Goal: Task Accomplishment & Management: Complete application form

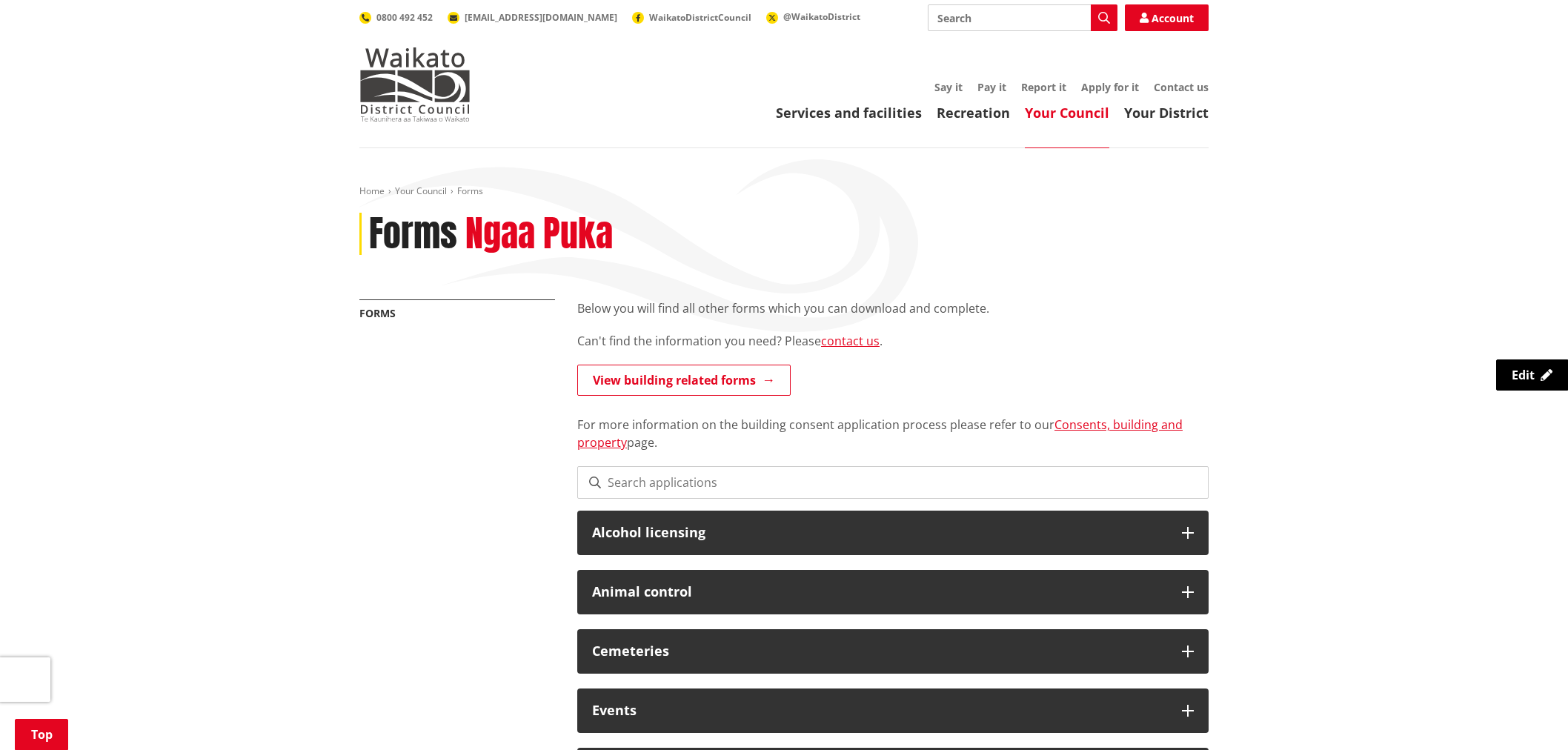
scroll to position [906, 0]
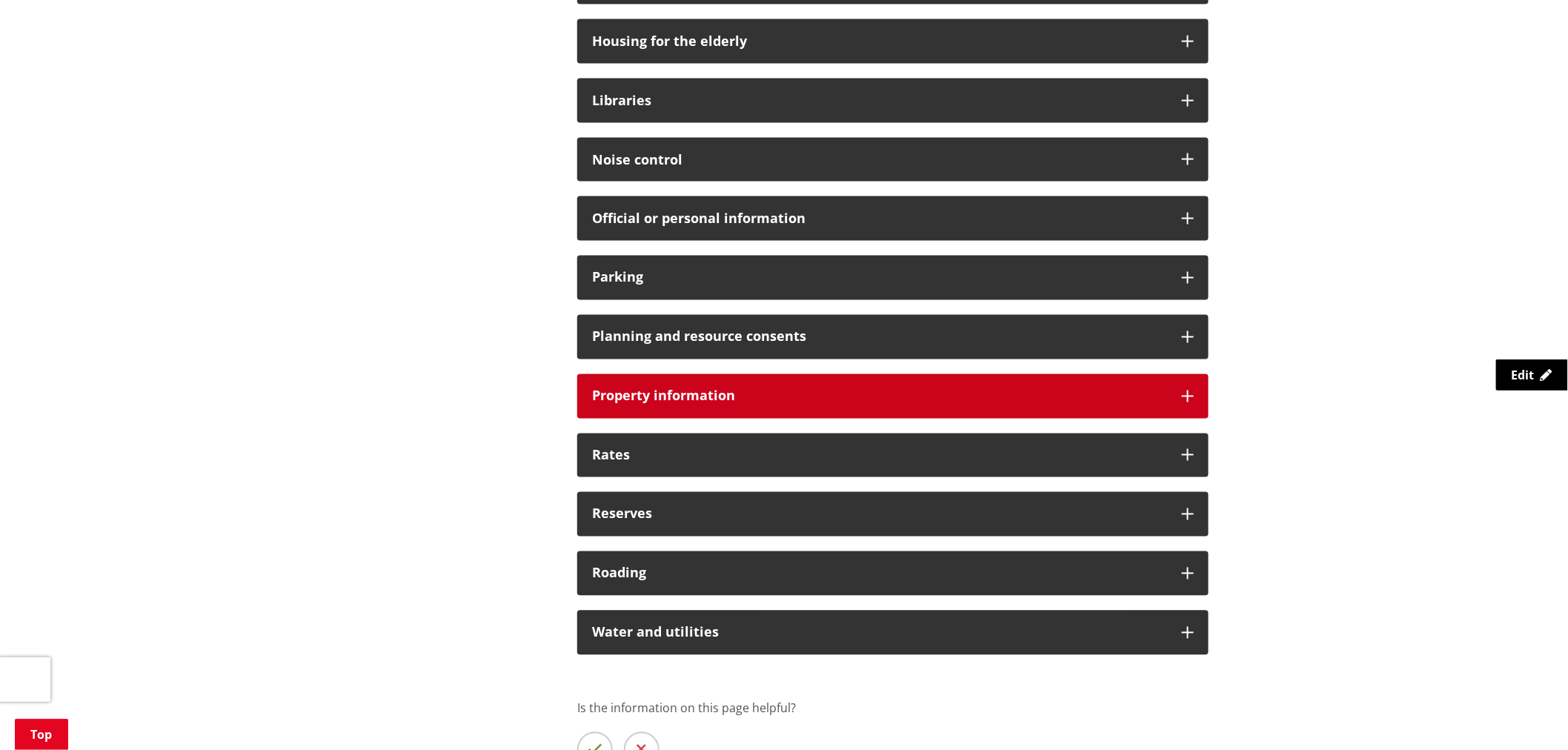
click at [681, 390] on h3 "Property information" at bounding box center [880, 396] width 575 height 15
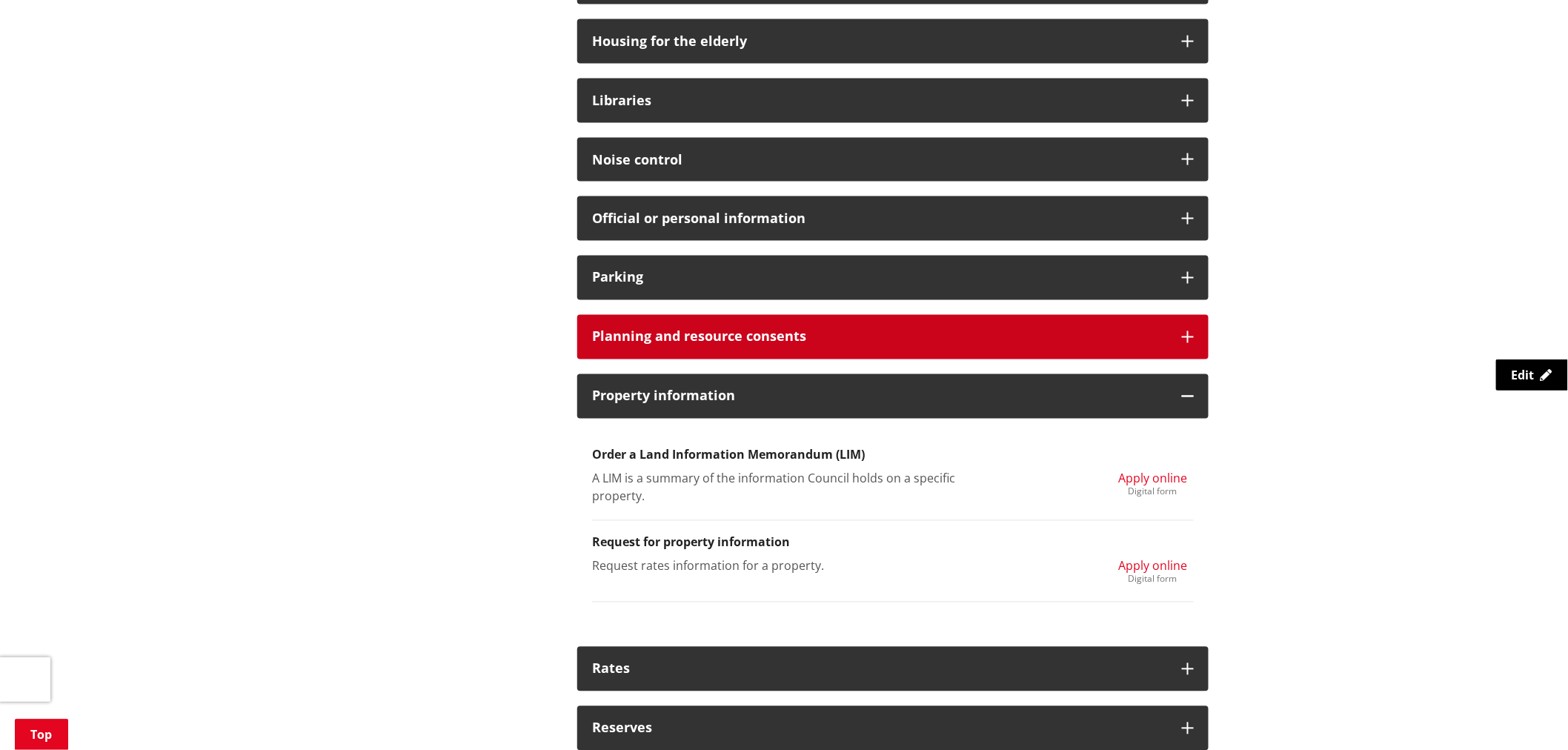
click at [690, 330] on h3 "Planning and resource consents" at bounding box center [880, 337] width 575 height 15
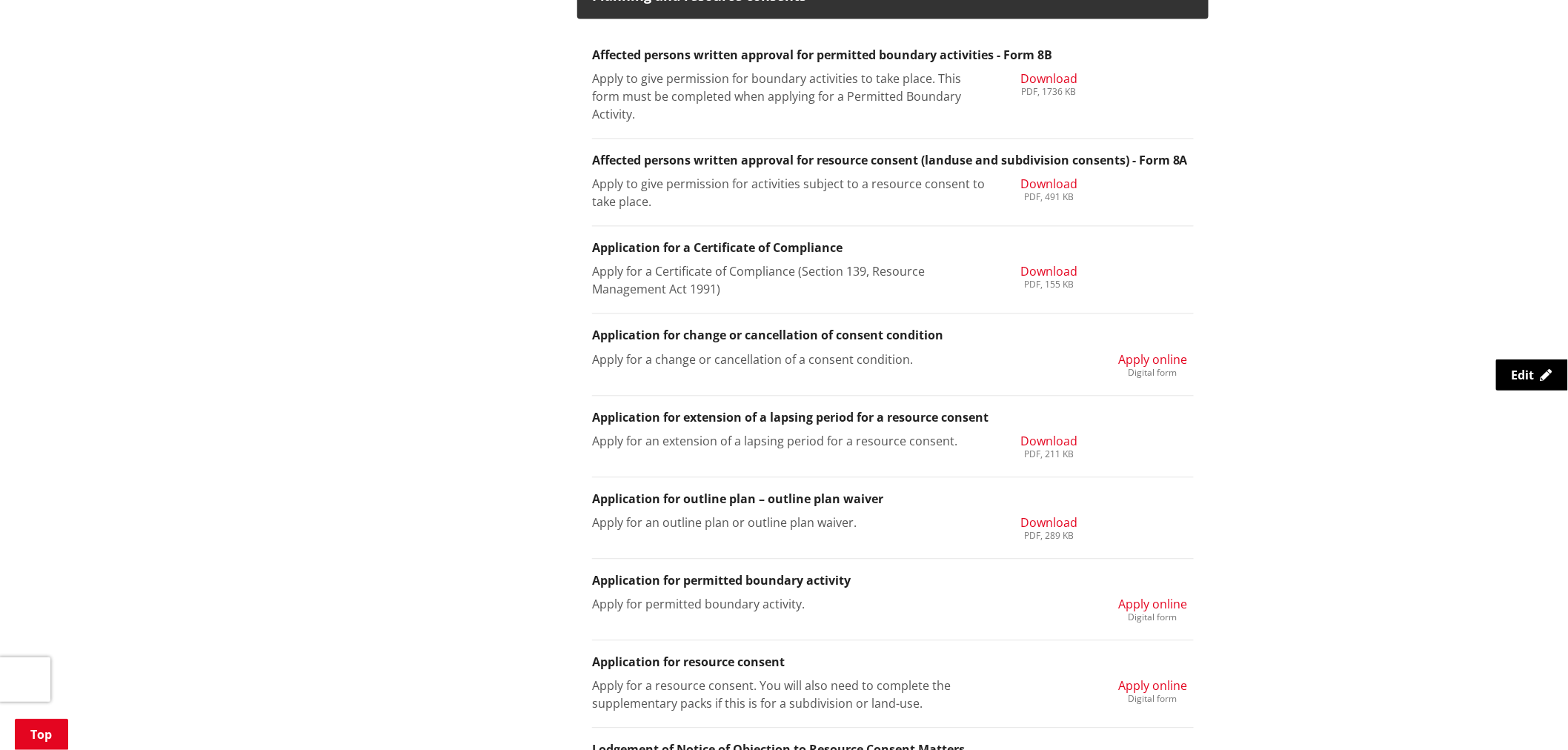
scroll to position [1316, 0]
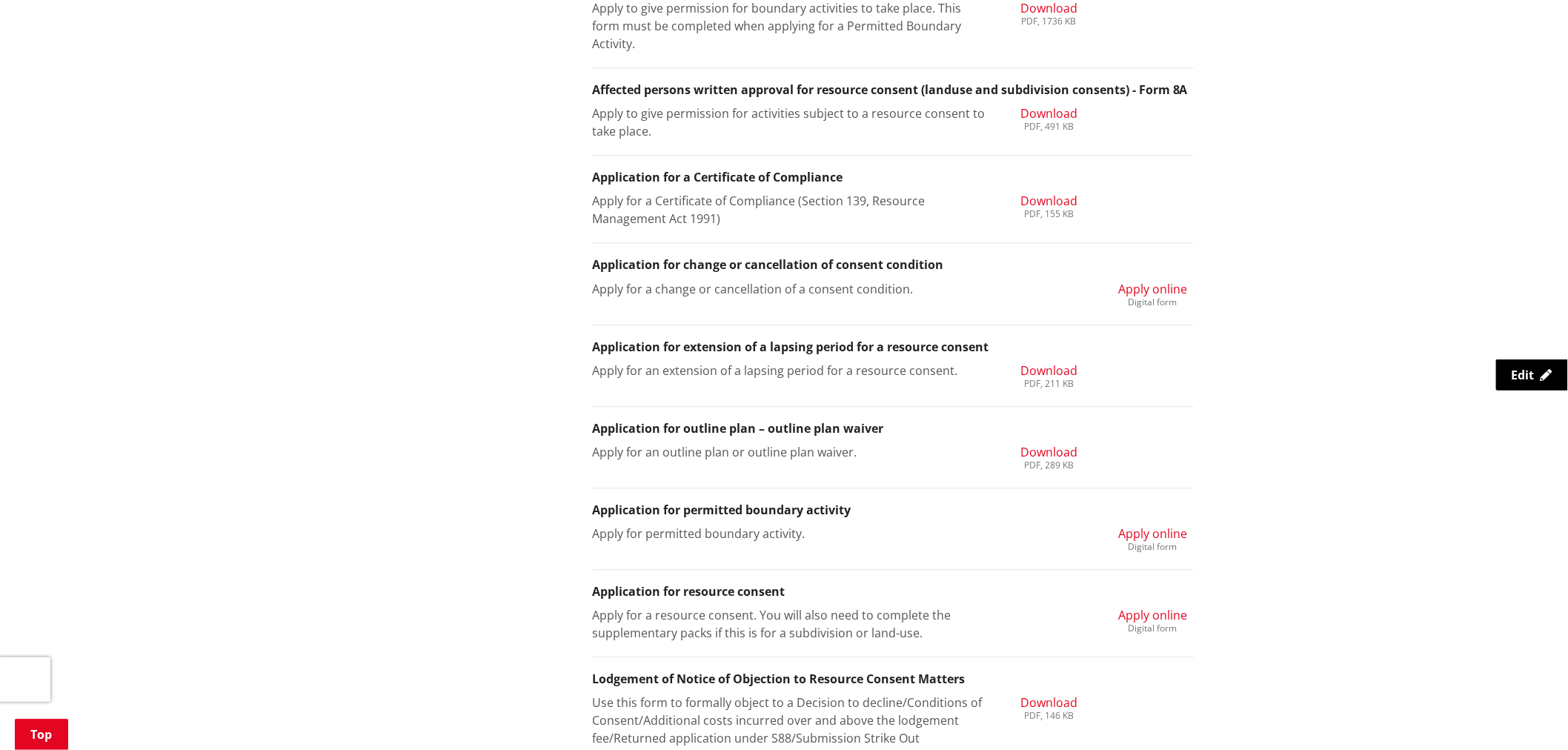
click at [1162, 616] on span "Apply online" at bounding box center [1152, 615] width 69 height 16
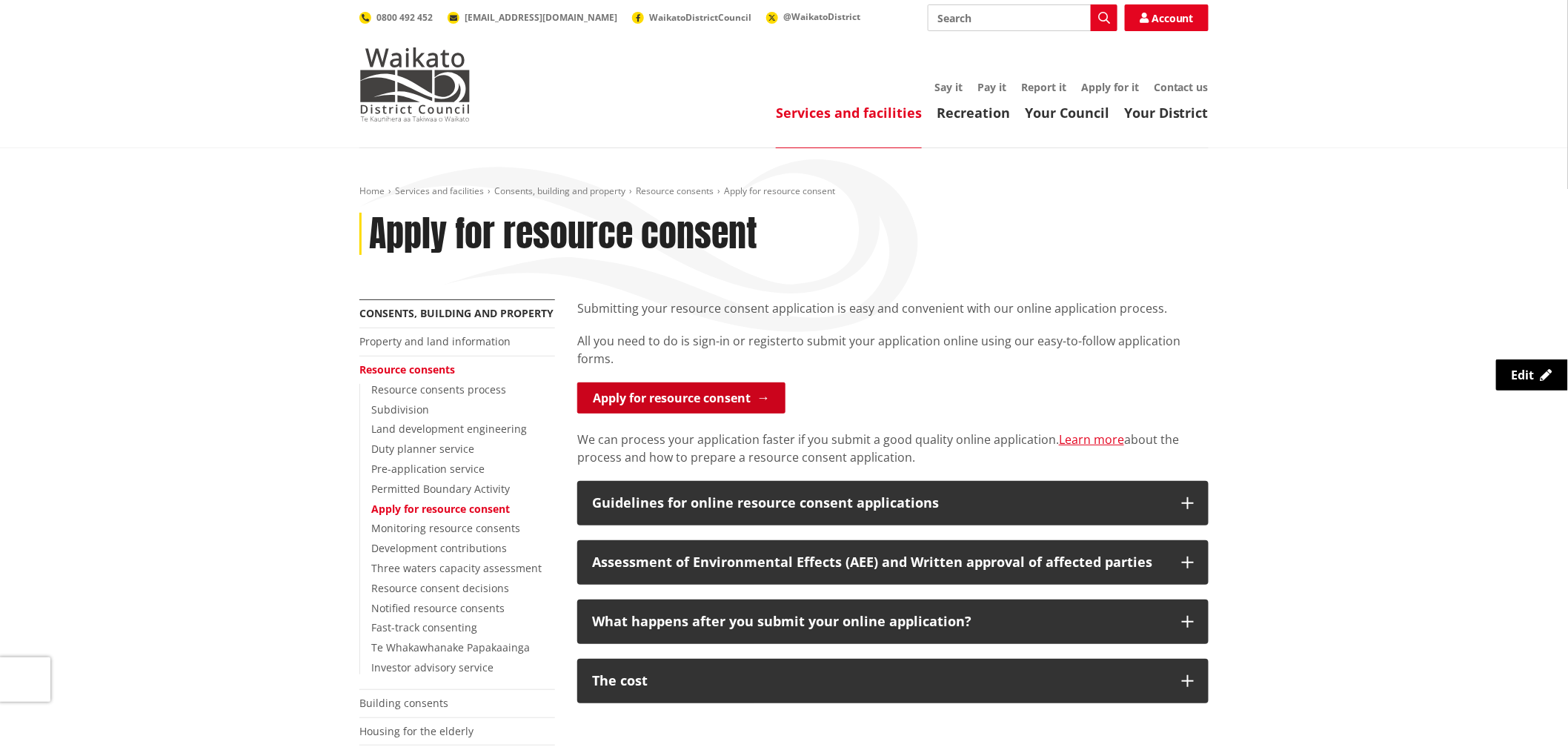
click at [737, 403] on link "Apply for resource consent" at bounding box center [681, 398] width 208 height 31
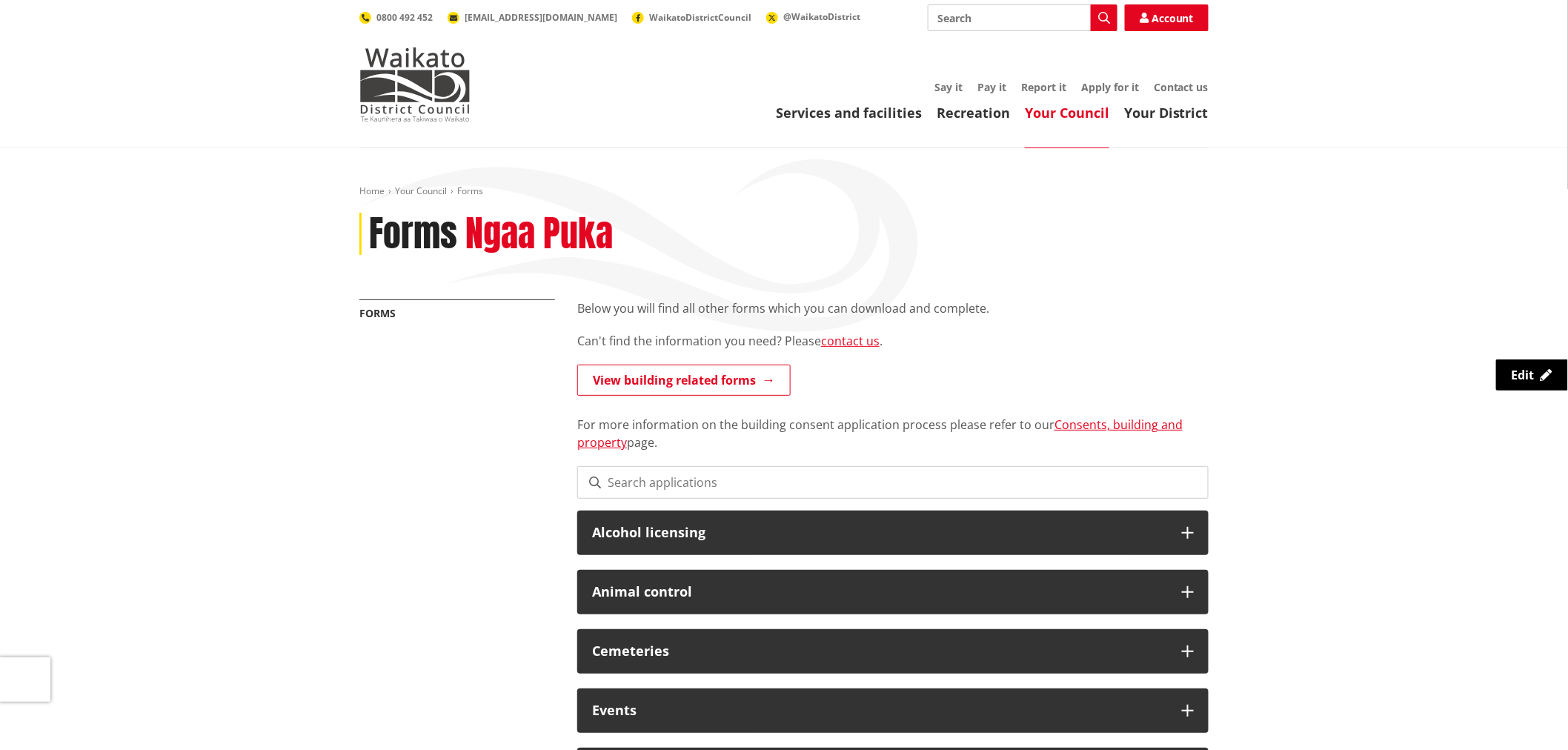
click at [724, 472] on input at bounding box center [893, 482] width 631 height 32
type input "vehicle"
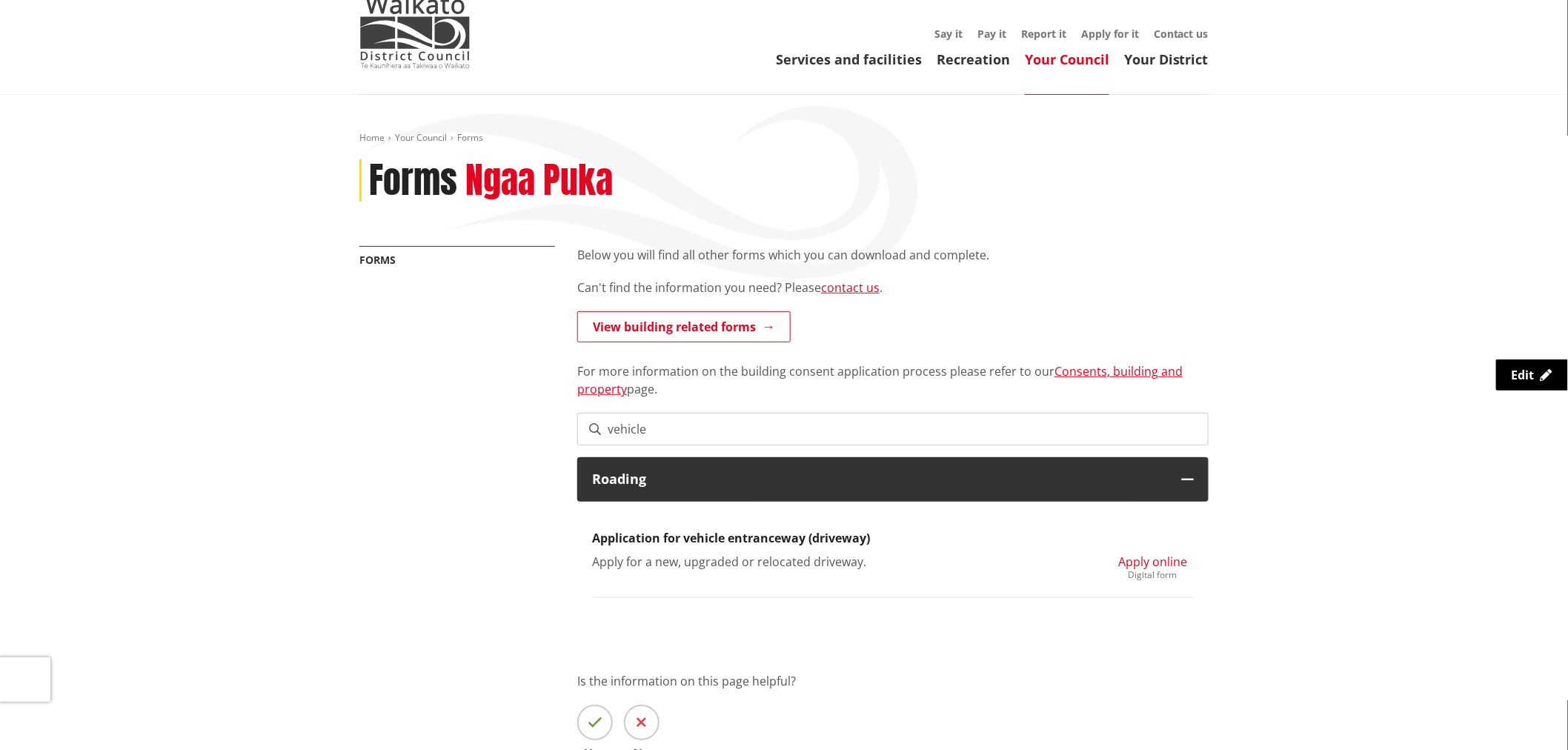
scroll to position [83, 0]
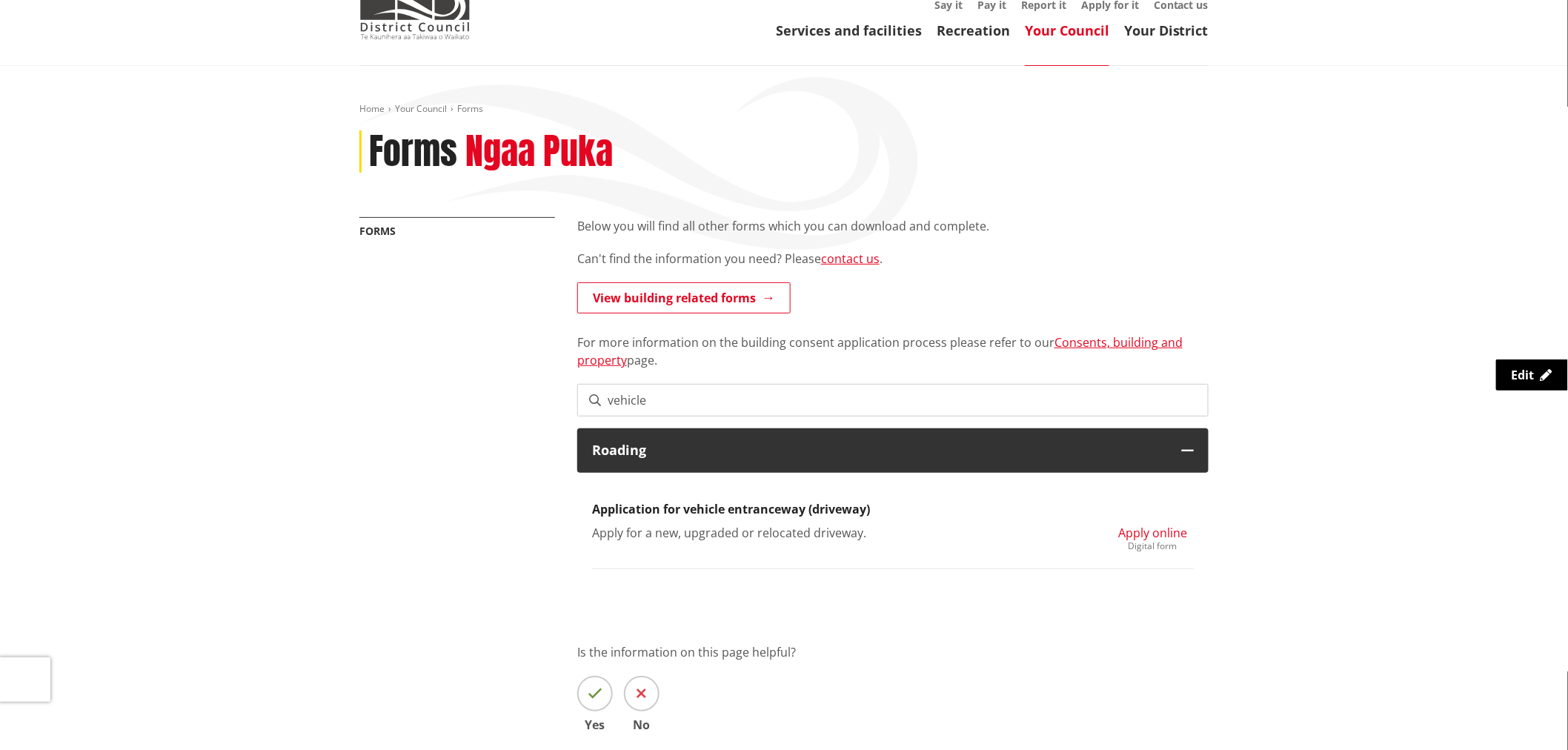
click at [1162, 531] on span "Apply online" at bounding box center [1152, 533] width 69 height 16
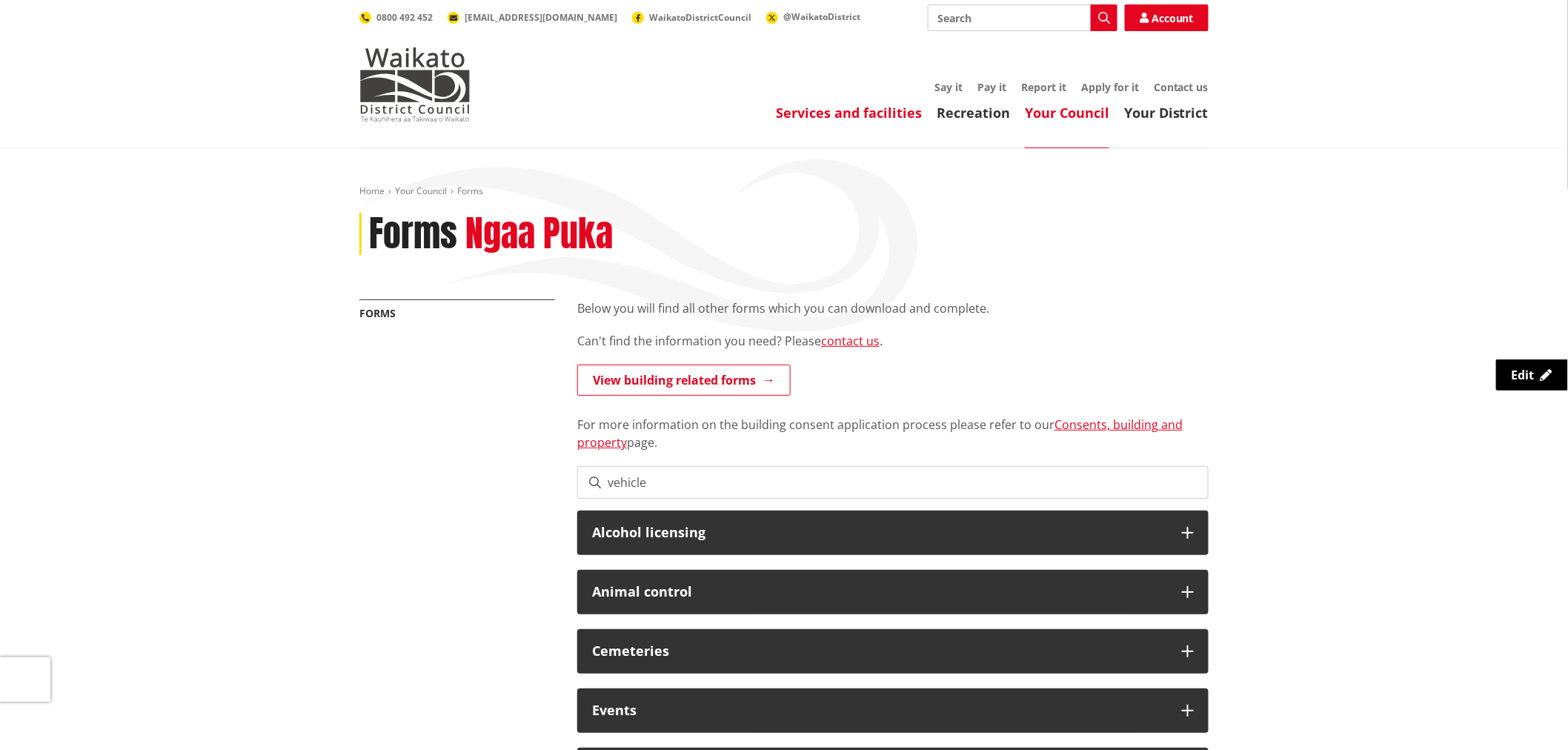
click at [843, 112] on link "Services and facilities" at bounding box center [849, 113] width 146 height 18
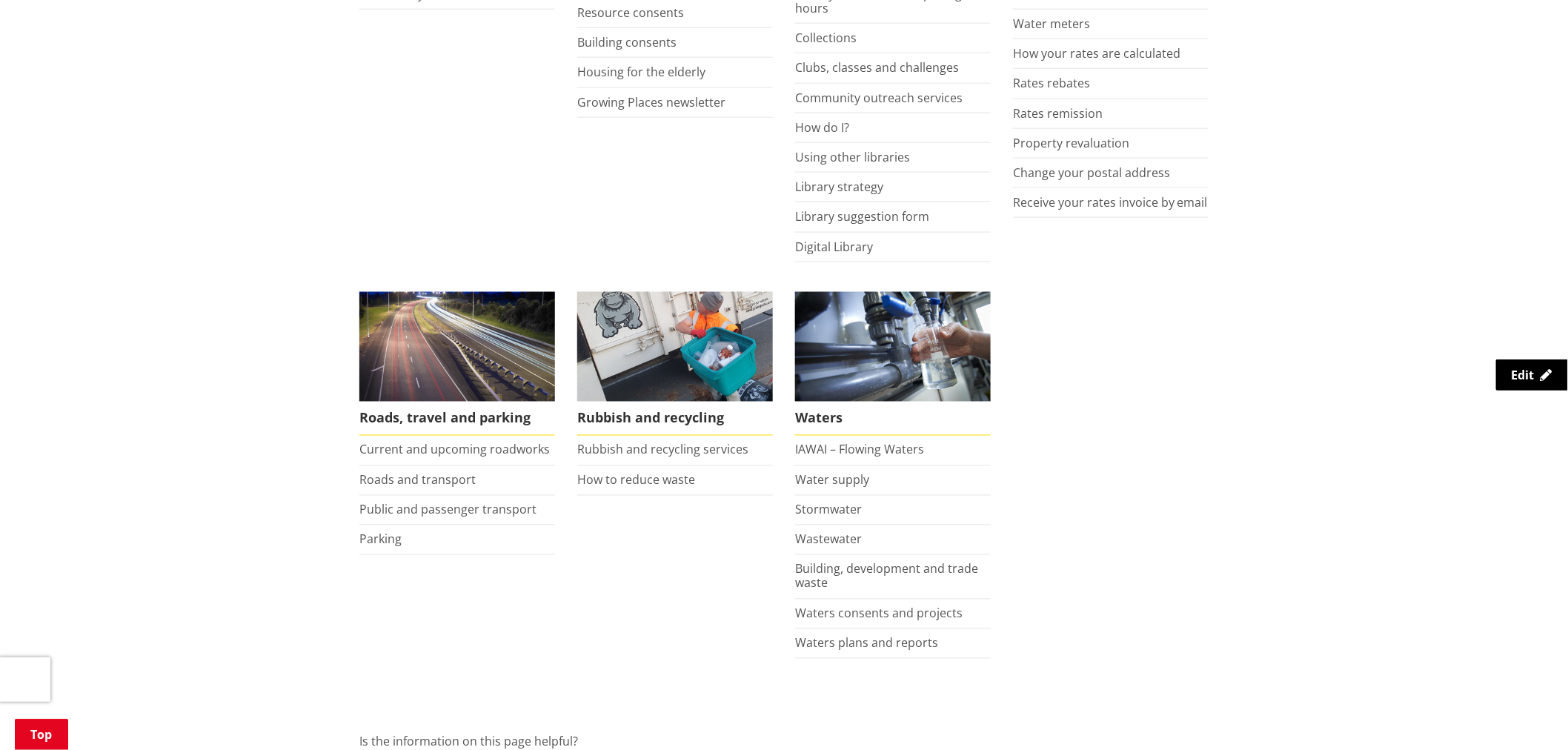
scroll to position [823, 0]
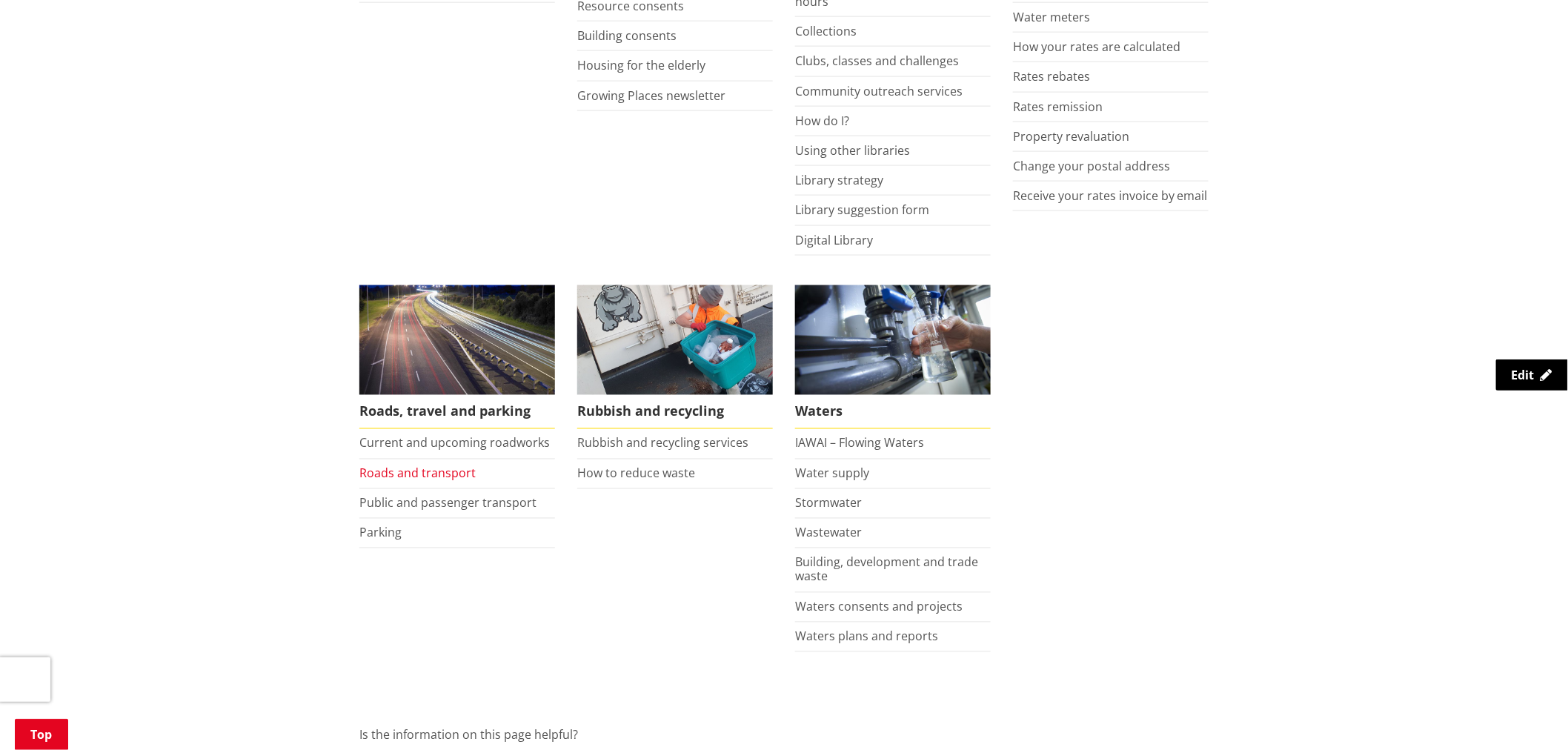
click at [434, 475] on link "Roads and transport" at bounding box center [418, 473] width 117 height 16
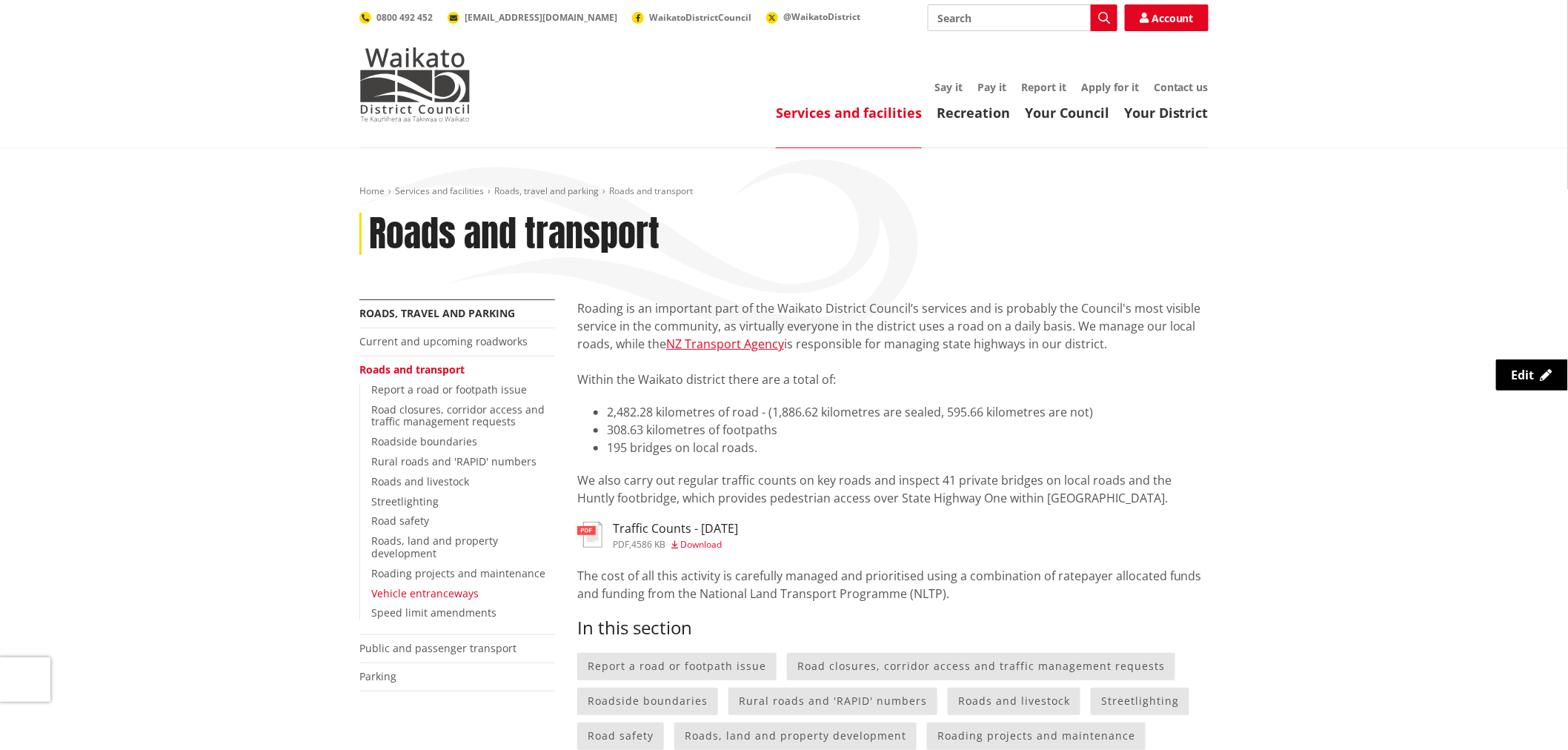
click at [423, 589] on link "Vehicle entranceways" at bounding box center [425, 593] width 108 height 14
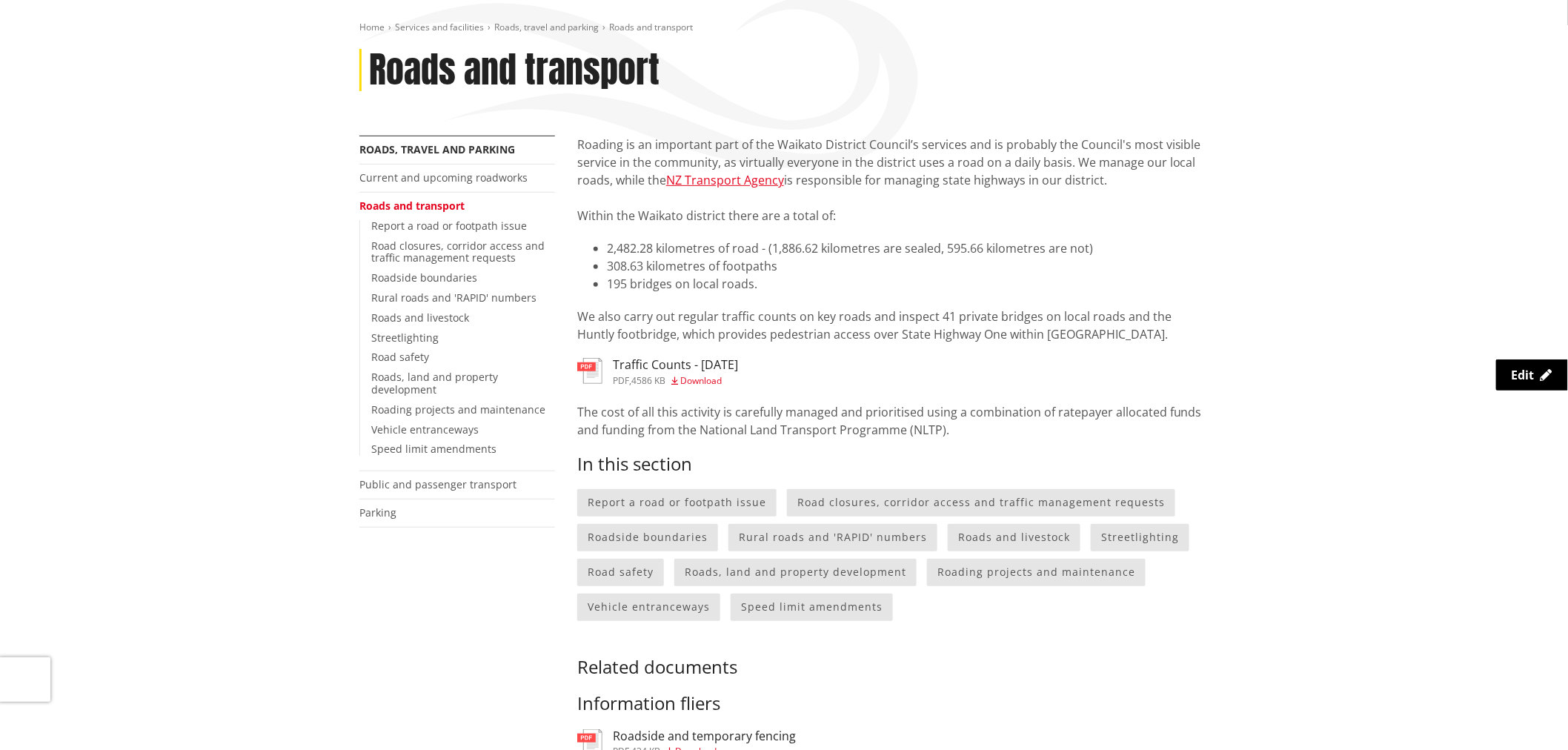
scroll to position [164, 0]
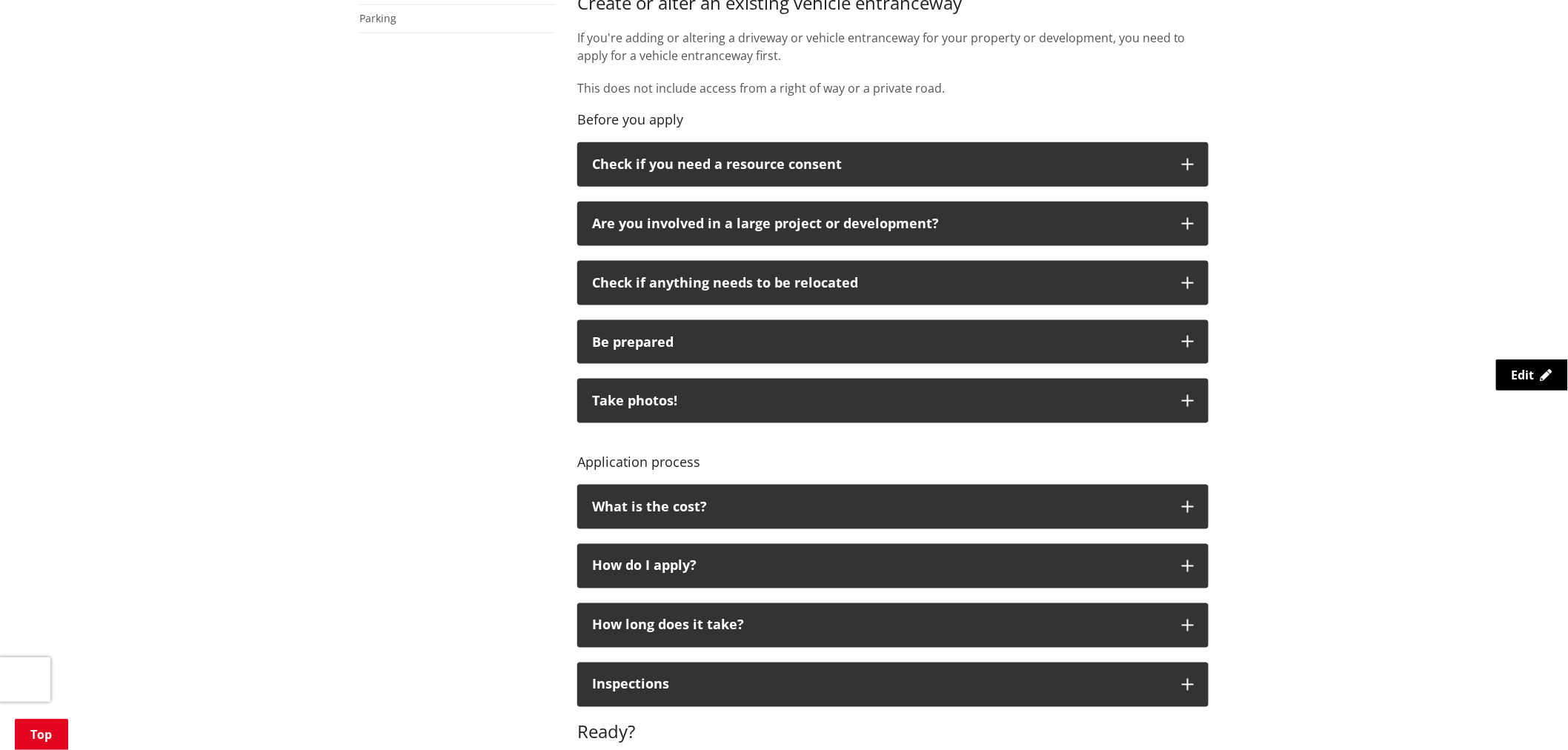
scroll to position [906, 0]
